Goal: Find specific page/section: Find specific page/section

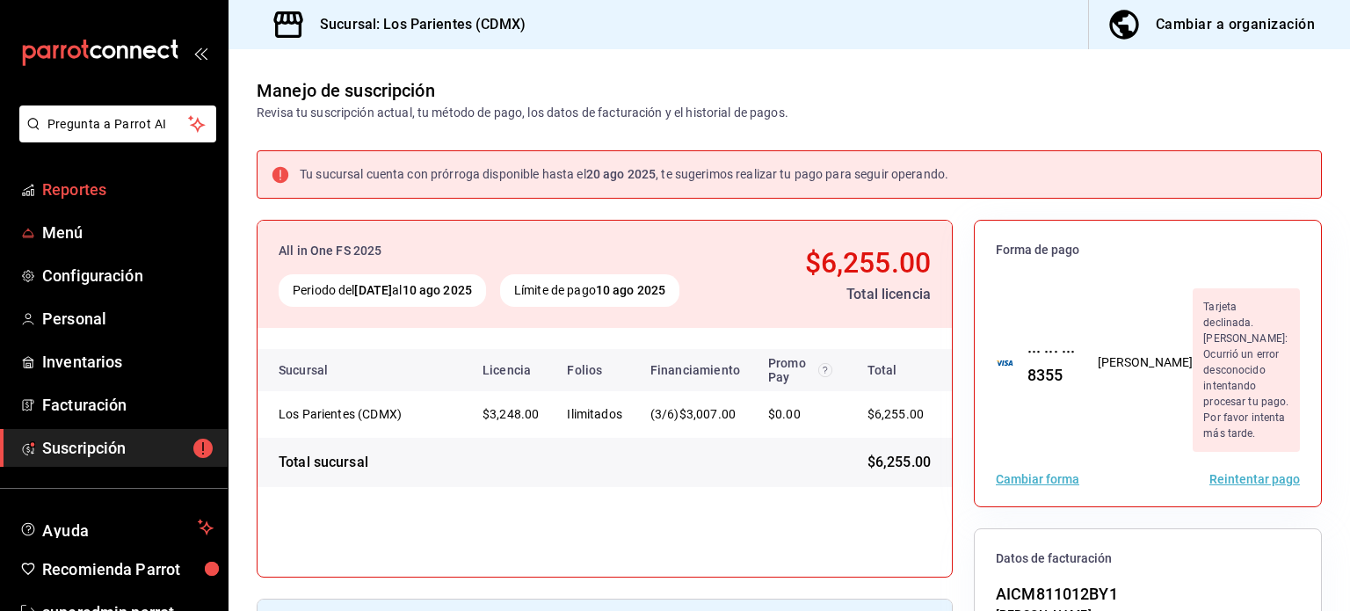
scroll to position [293, 0]
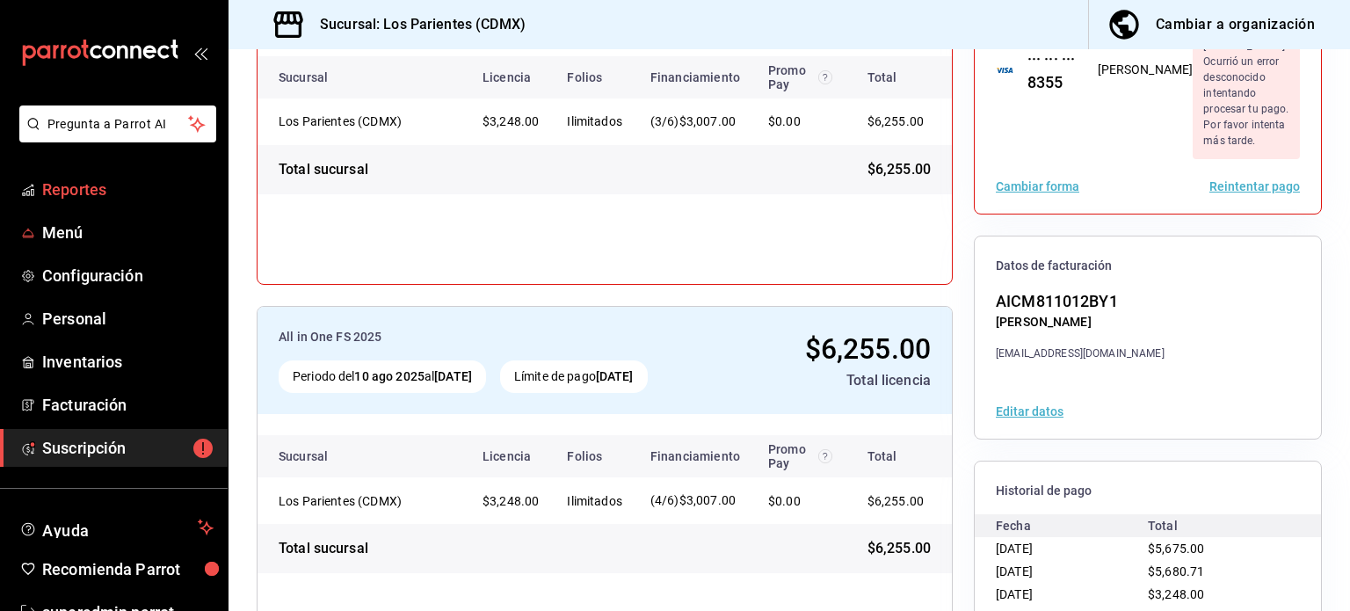
click at [79, 189] on span "Reportes" at bounding box center [127, 189] width 171 height 24
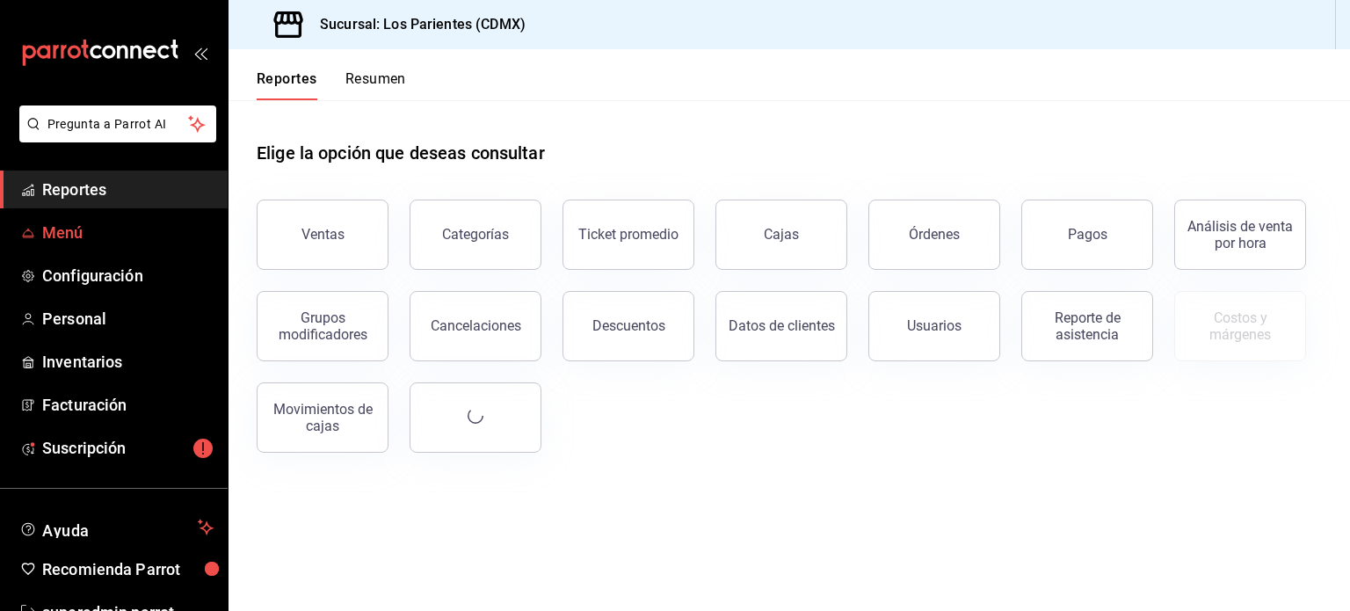
click at [59, 235] on span "Menú" at bounding box center [127, 233] width 171 height 24
